Goal: Information Seeking & Learning: Learn about a topic

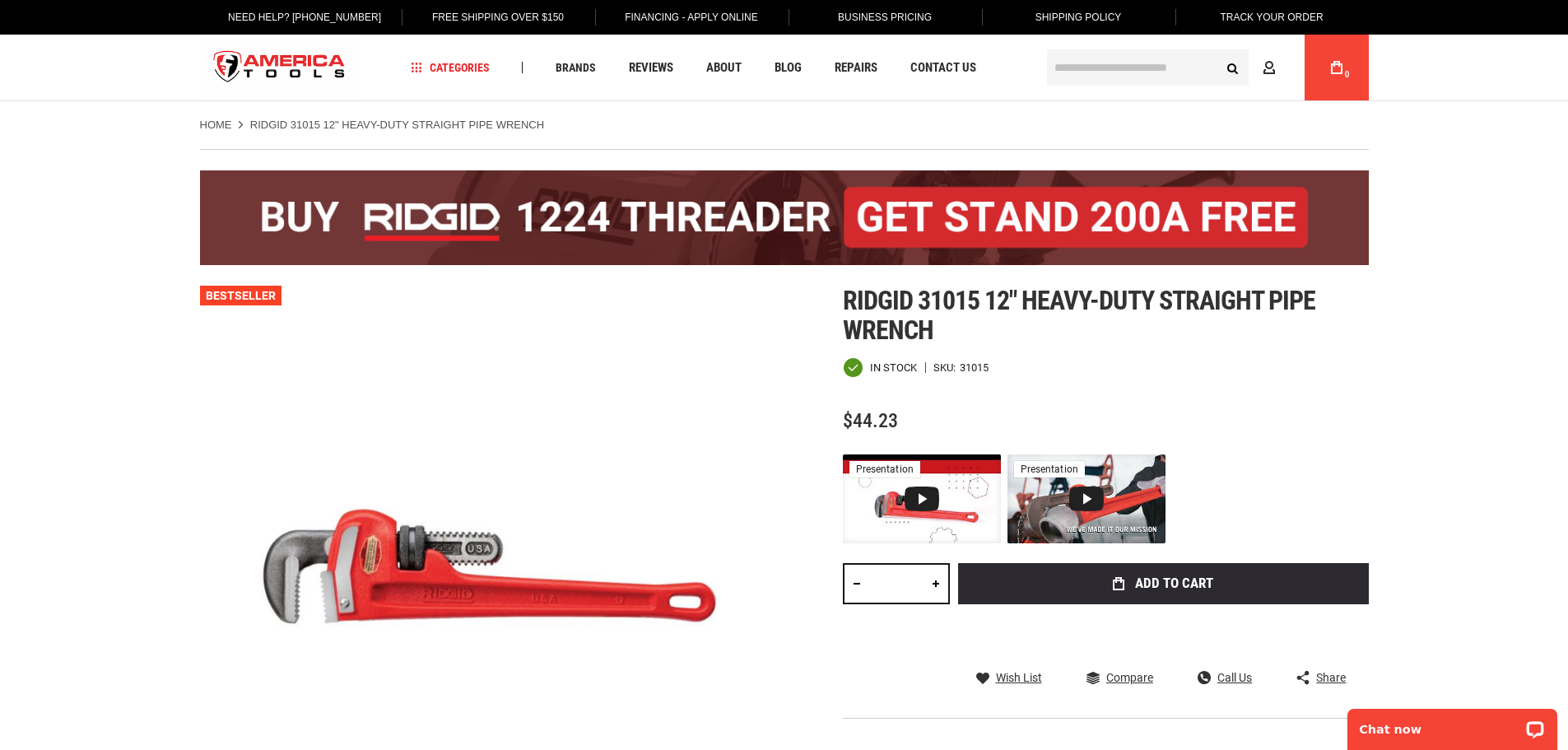
click at [974, 371] on div "31015" at bounding box center [974, 367] width 29 height 11
copy div "31015"
click at [882, 422] on span "$44.23" at bounding box center [870, 421] width 55 height 23
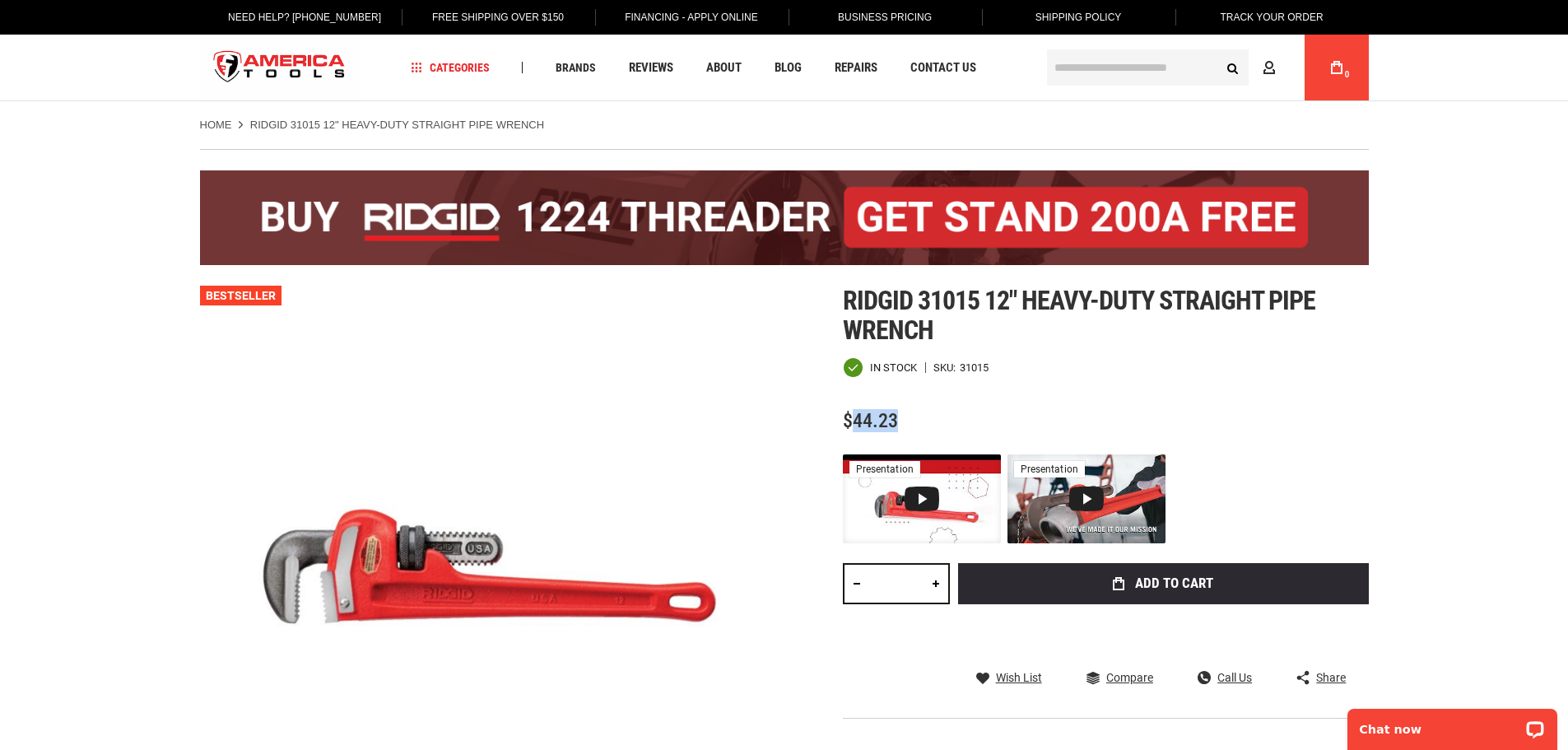
copy span "44.23"
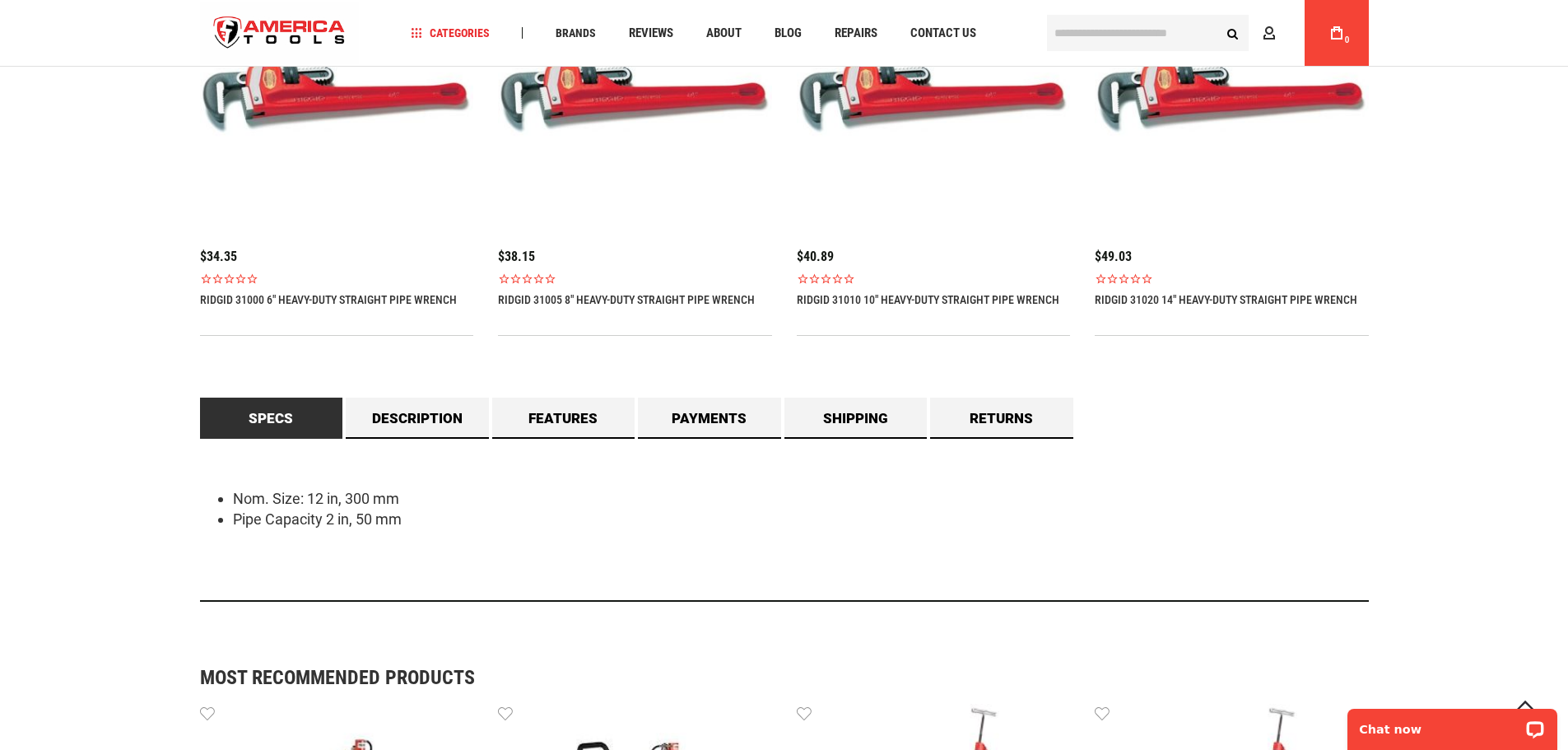
scroll to position [1235, 0]
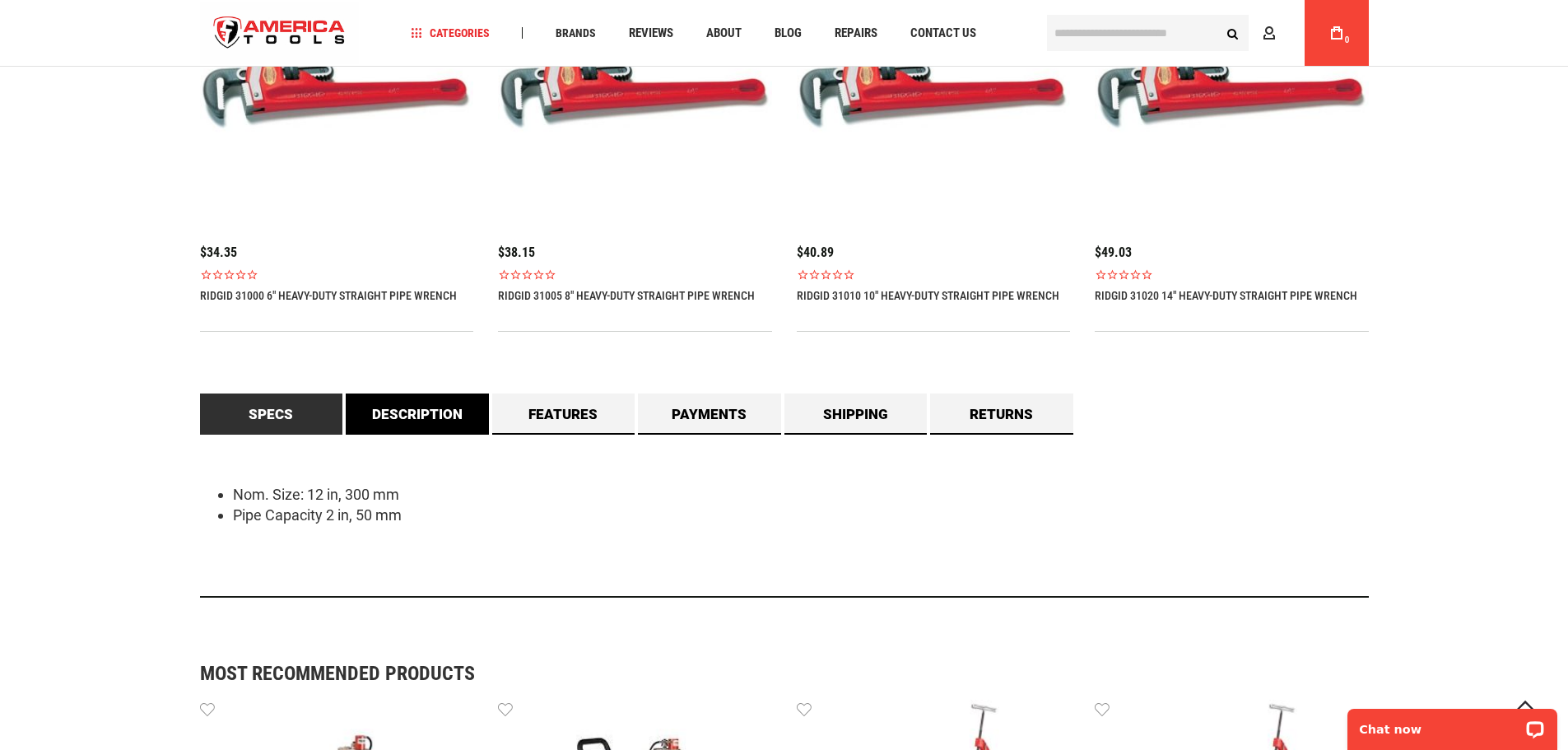
click at [401, 415] on link "Description" at bounding box center [417, 414] width 143 height 42
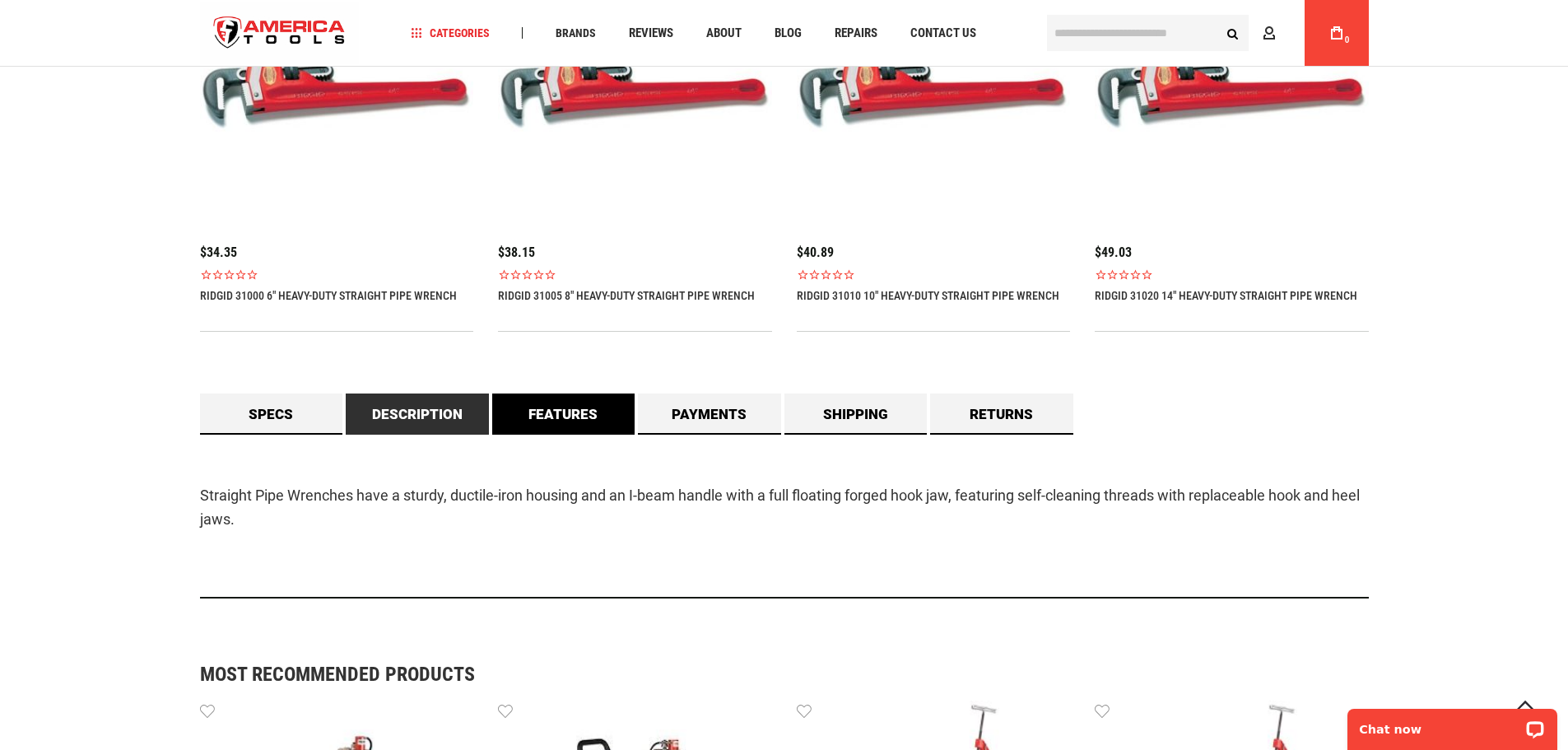
click at [544, 416] on link "Features" at bounding box center [564, 414] width 143 height 42
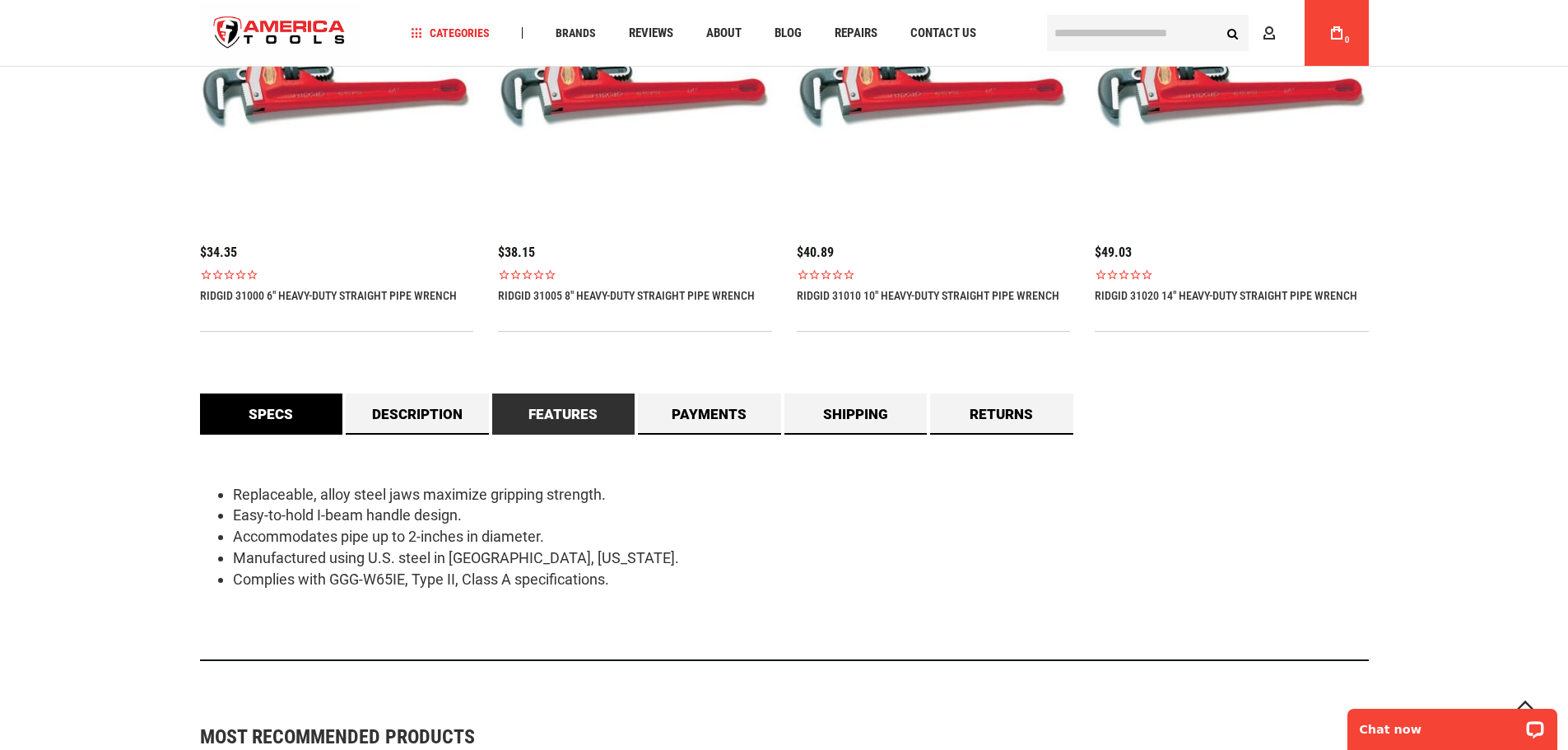
click at [265, 422] on link "Specs" at bounding box center [271, 414] width 143 height 42
